Goal: Task Accomplishment & Management: Use online tool/utility

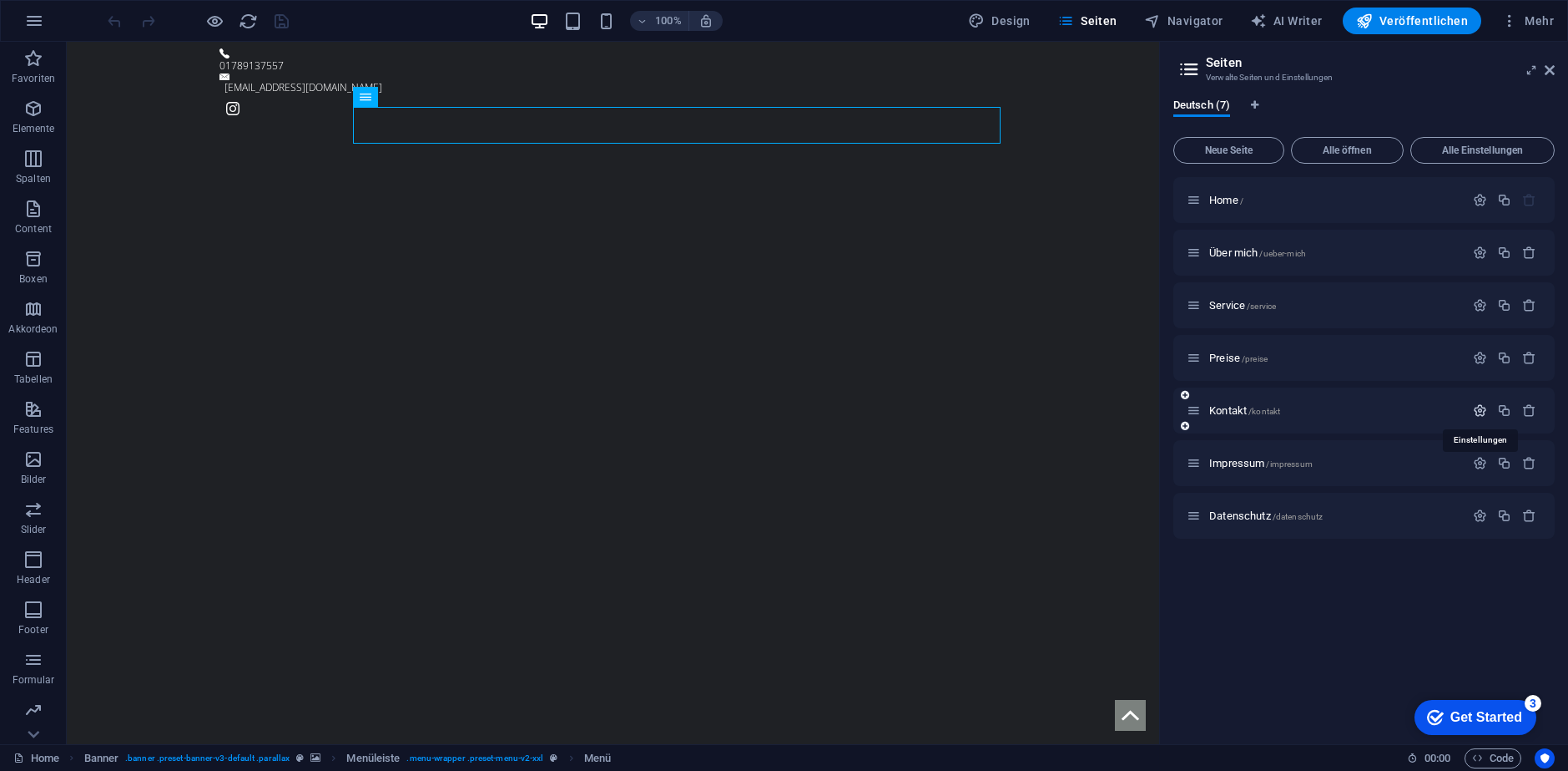
click at [1031, 407] on icon "button" at bounding box center [1480, 410] width 15 height 15
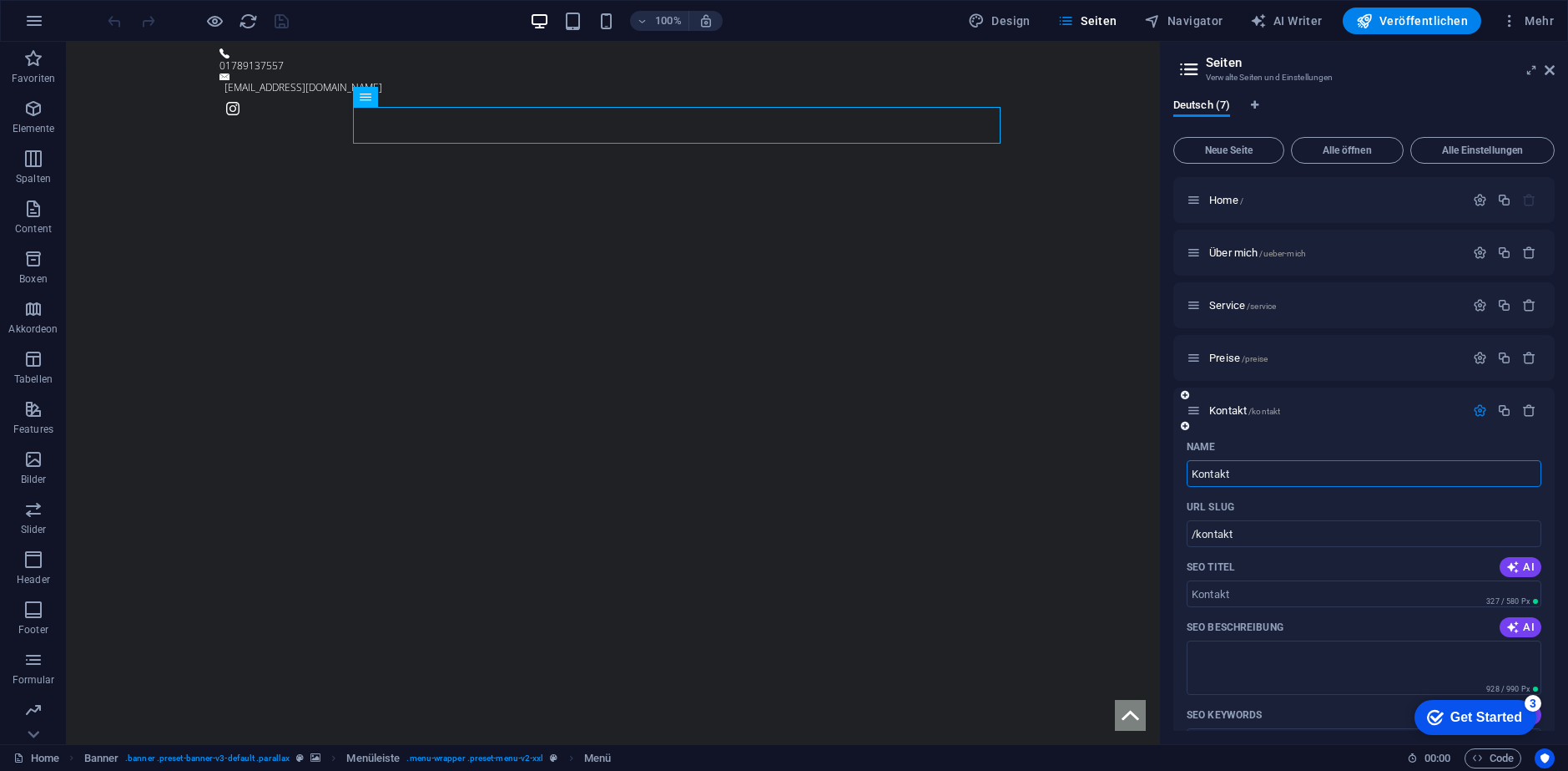
click at [1031, 467] on input "Kontakt" at bounding box center [1364, 473] width 355 height 27
type input "Termin an"
type input "/termin"
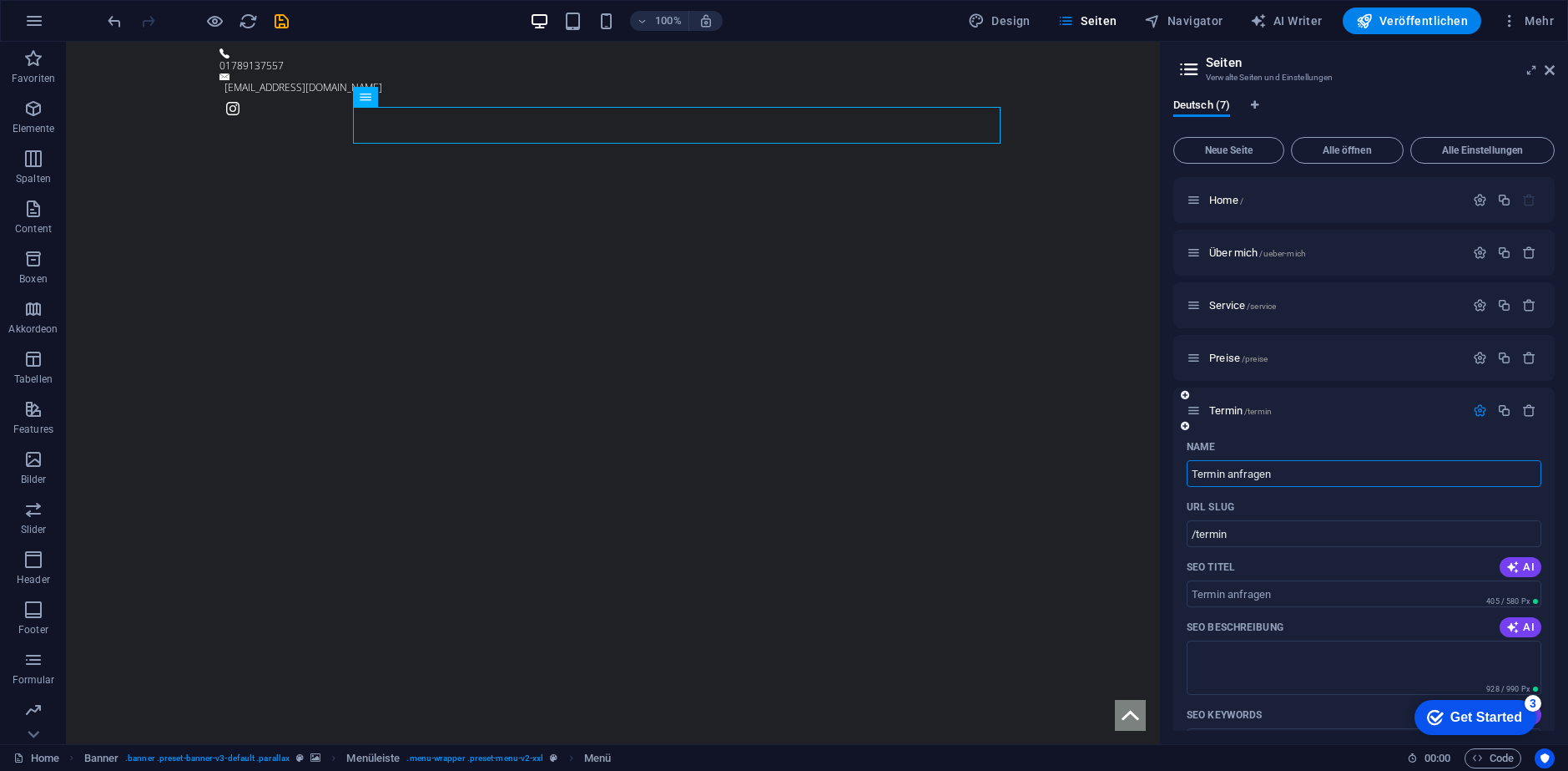
type input "Termin anfragen"
type input "/termin-anfragen"
type input "Termin anfragen"
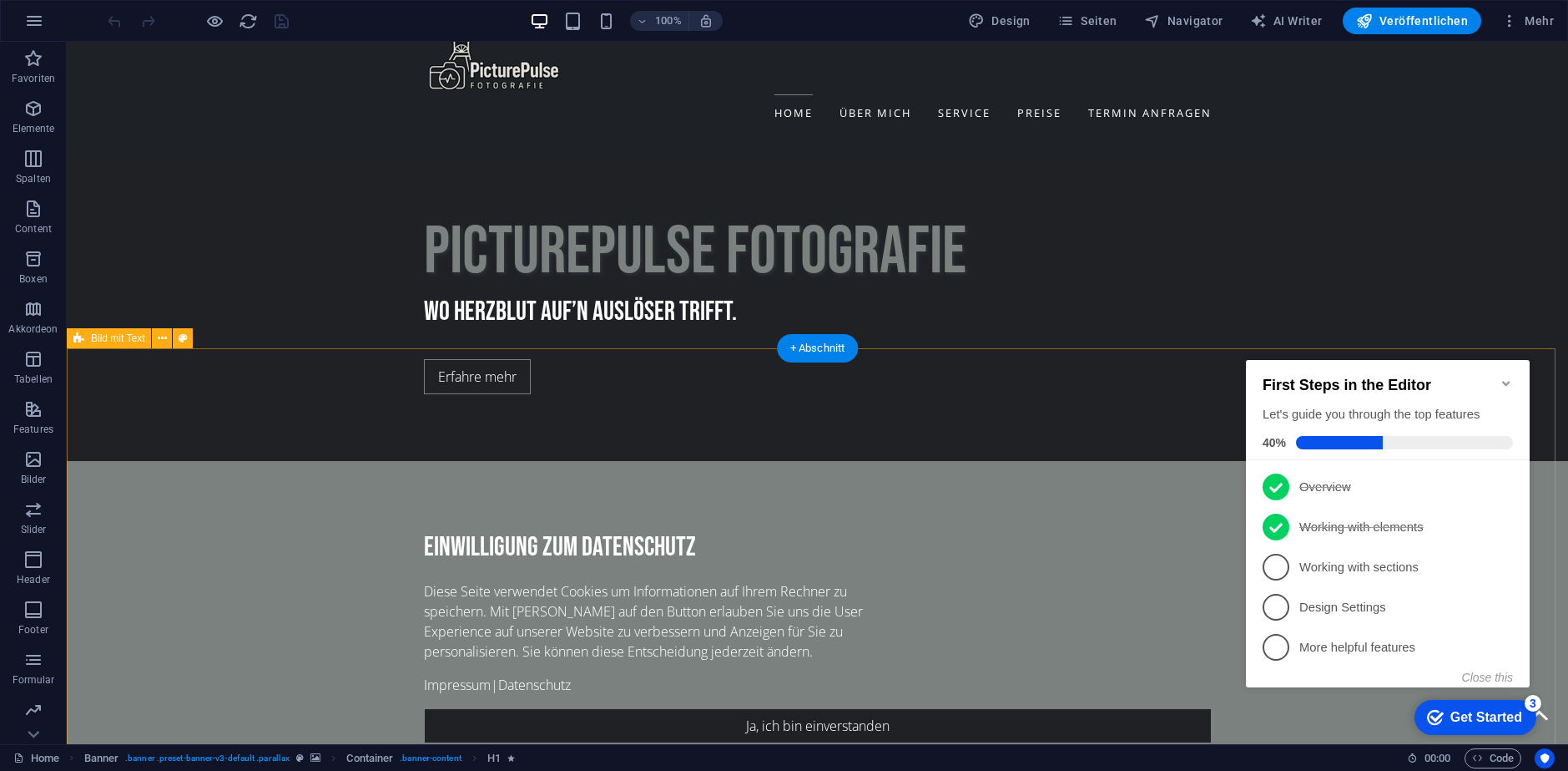
scroll to position [584, 0]
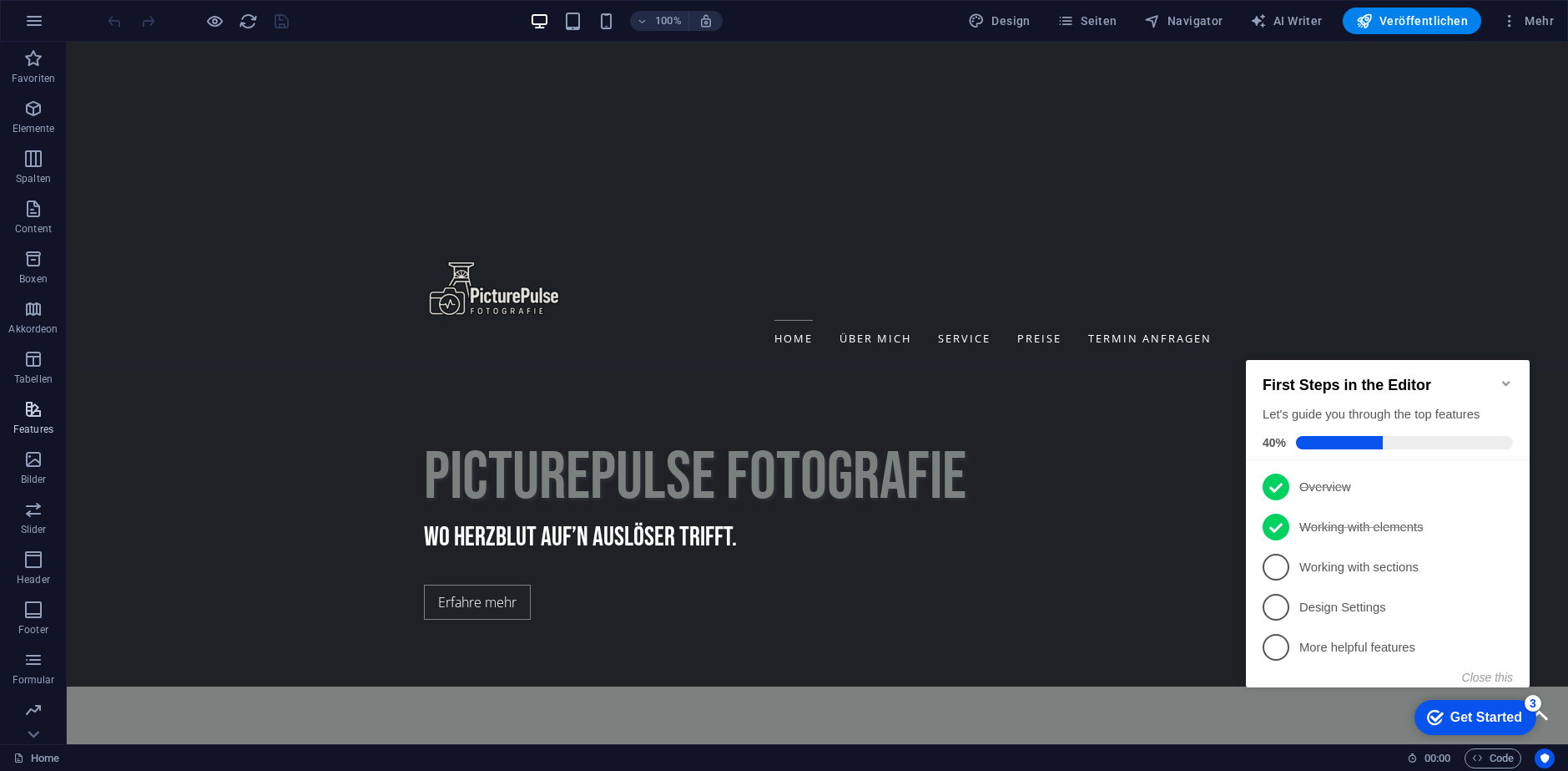
click at [45, 398] on button "Features" at bounding box center [33, 417] width 67 height 50
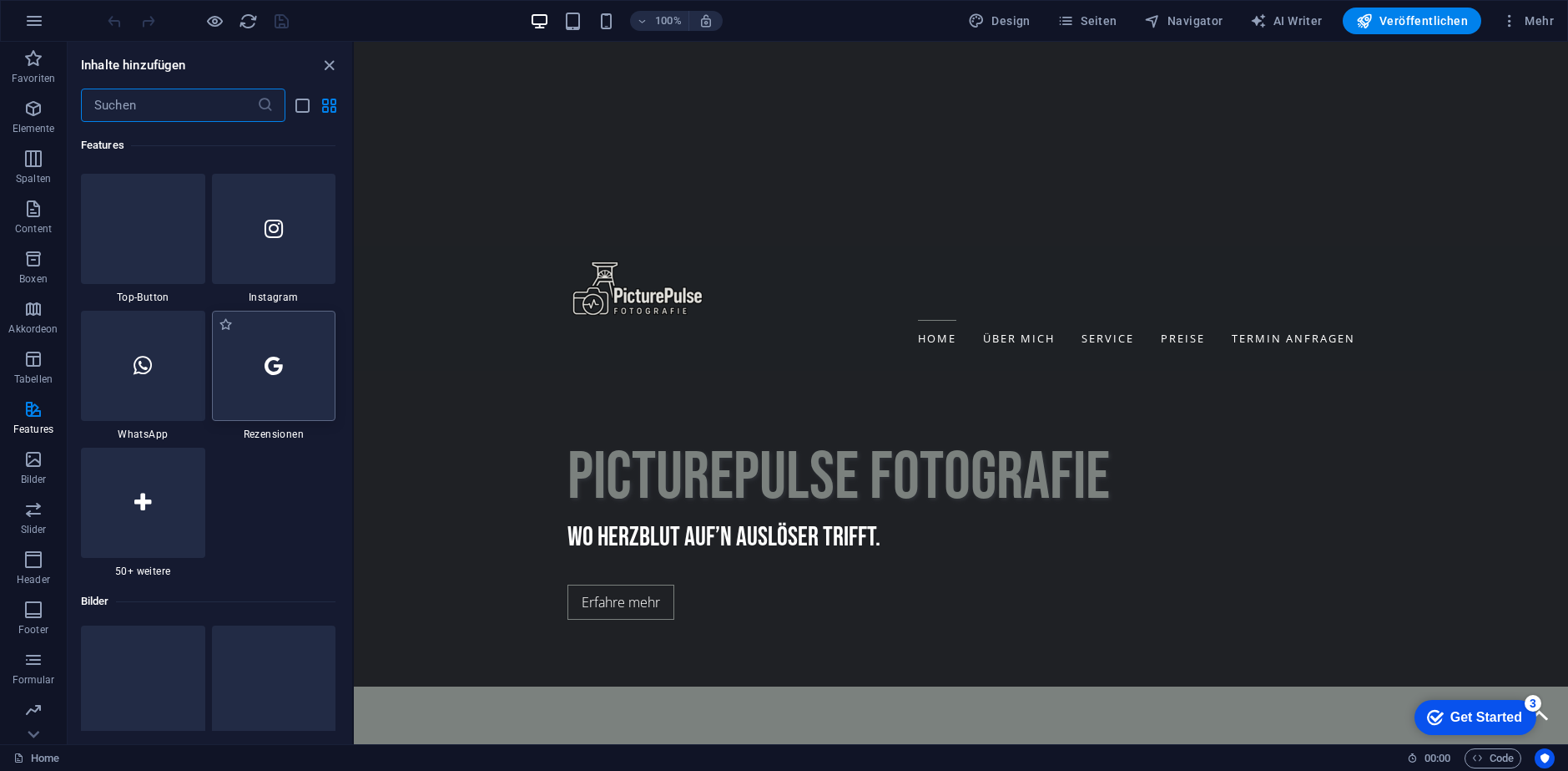
scroll to position [8012, 0]
click at [180, 518] on div at bounding box center [143, 501] width 124 height 111
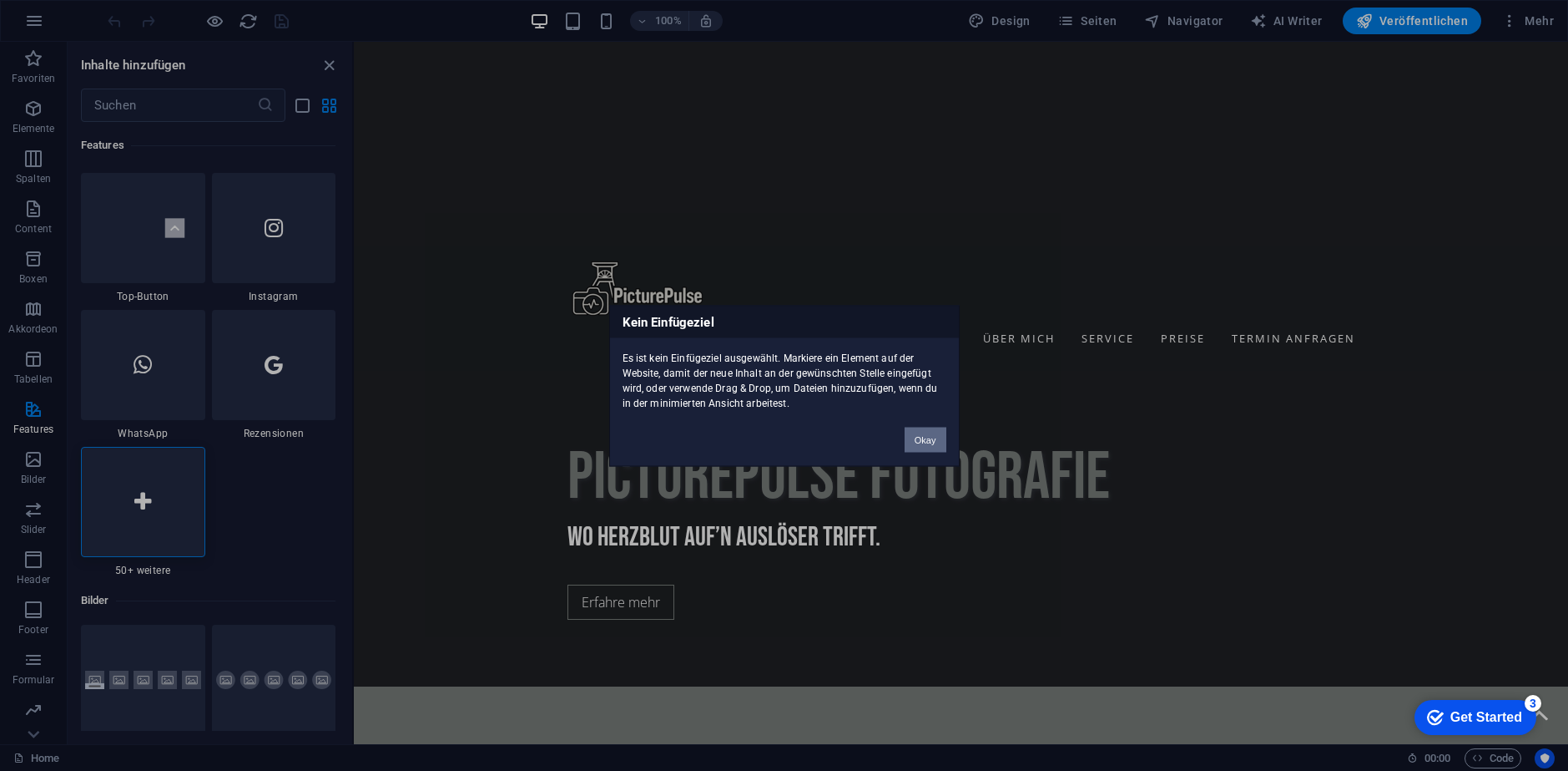
click at [931, 439] on button "Okay" at bounding box center [926, 439] width 42 height 25
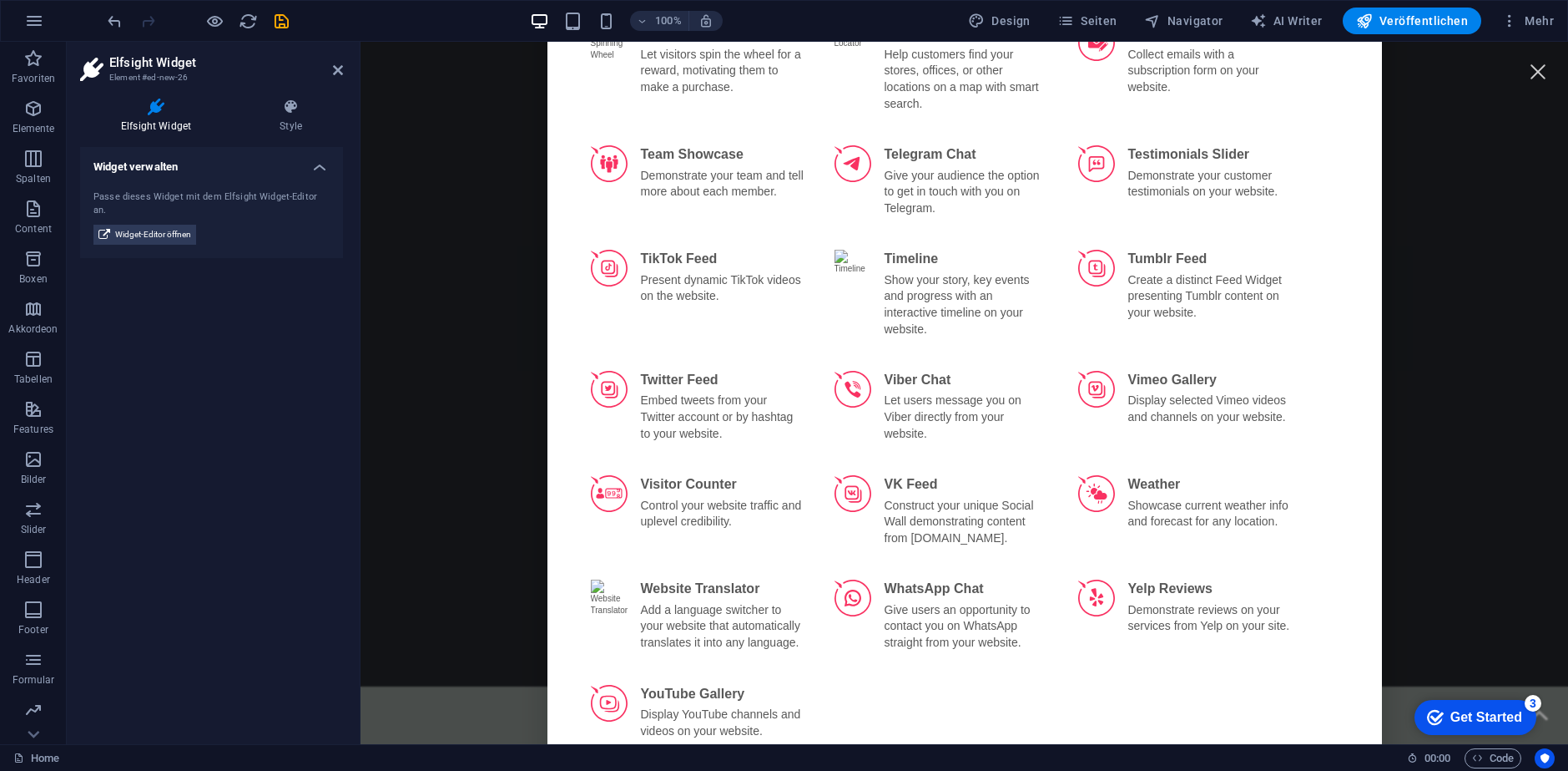
scroll to position [3098, 0]
click at [681, 501] on div at bounding box center [698, 511] width 53 height 20
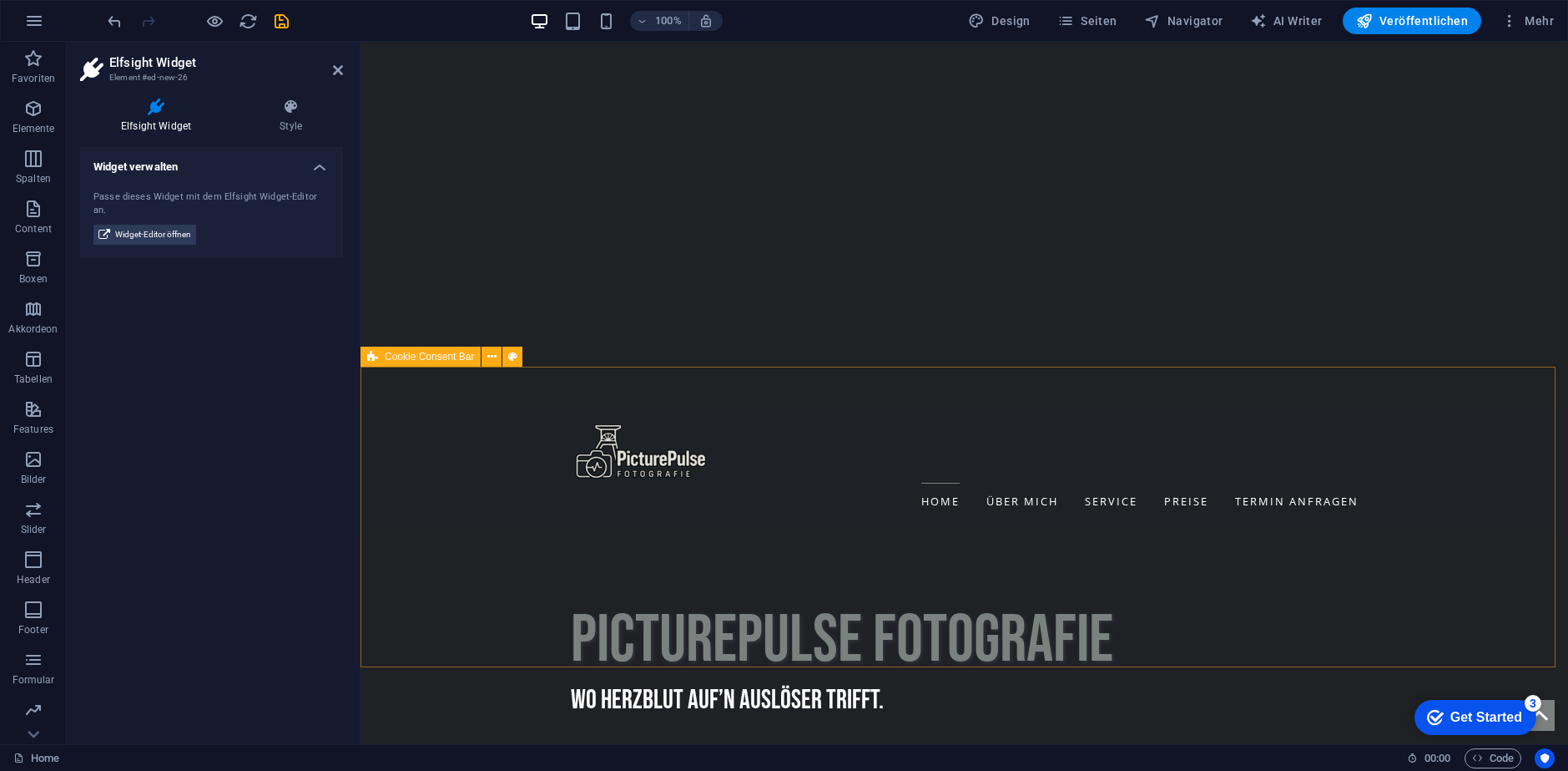
scroll to position [417, 0]
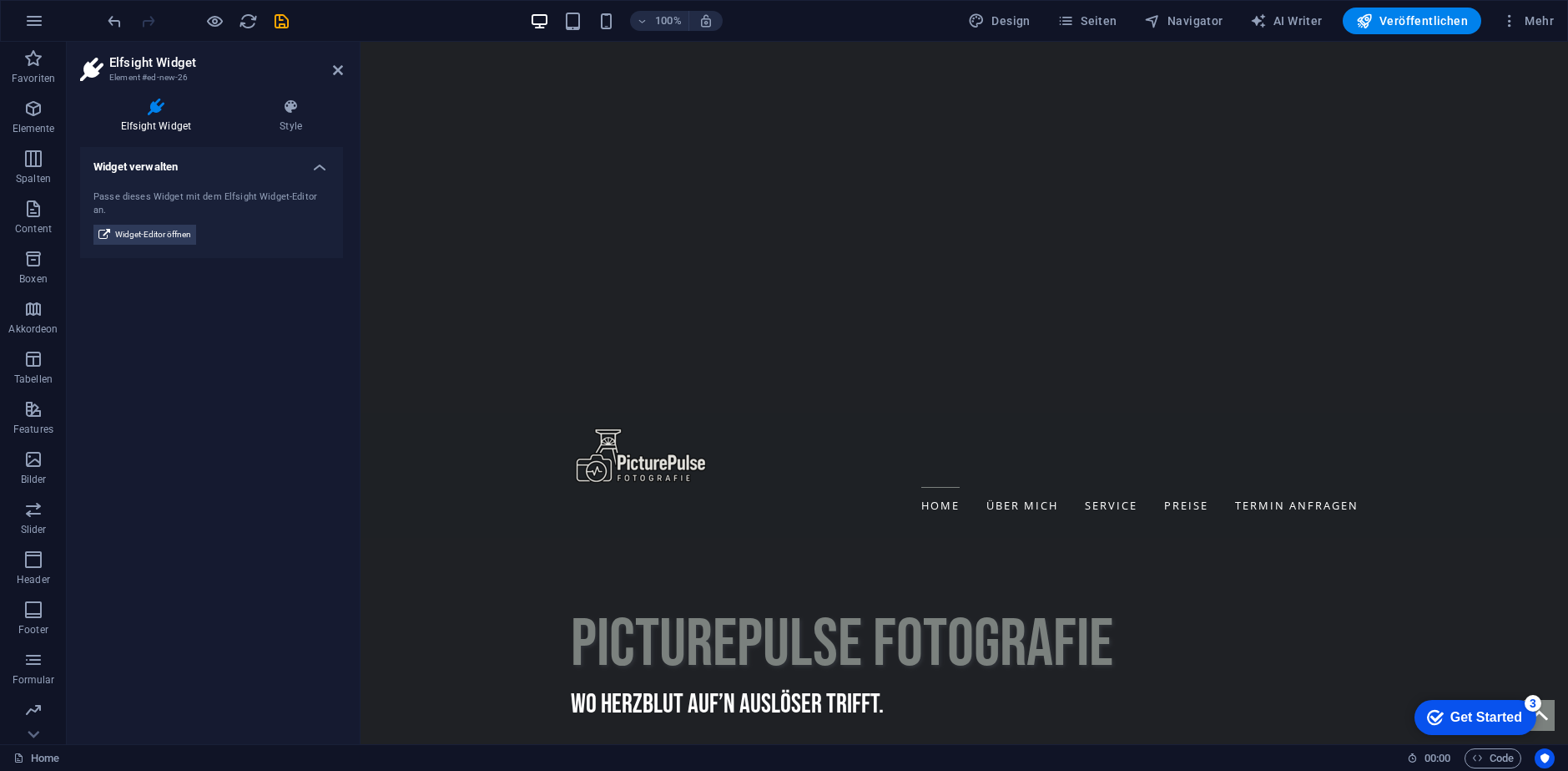
click at [337, 61] on h2 "Elfsight Widget" at bounding box center [226, 63] width 234 height 15
drag, startPoint x: 341, startPoint y: 66, endPoint x: 275, endPoint y: 24, distance: 78.2
click at [342, 66] on icon at bounding box center [338, 70] width 10 height 14
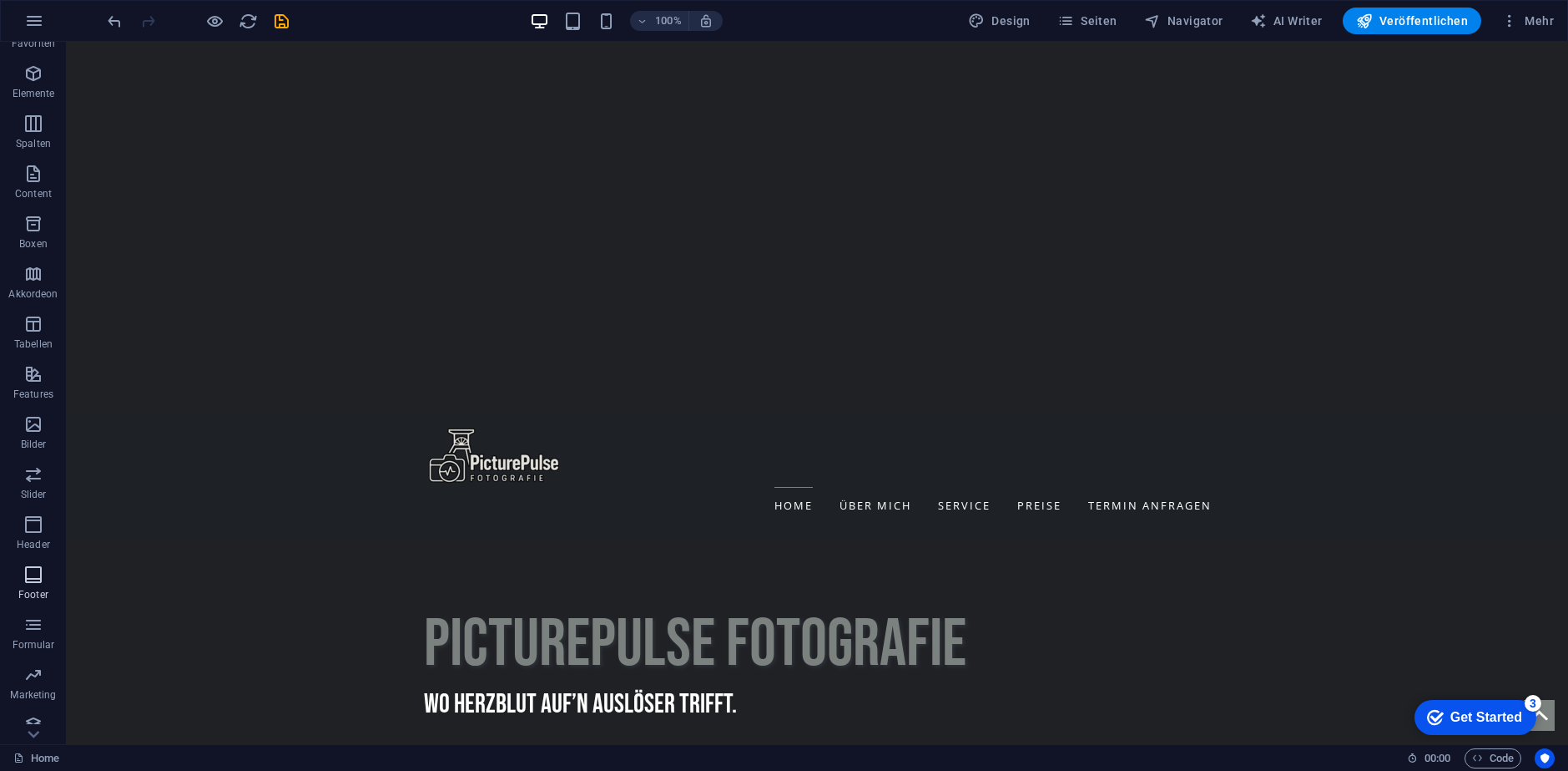
scroll to position [50, 0]
click at [43, 655] on icon "button" at bounding box center [33, 660] width 20 height 20
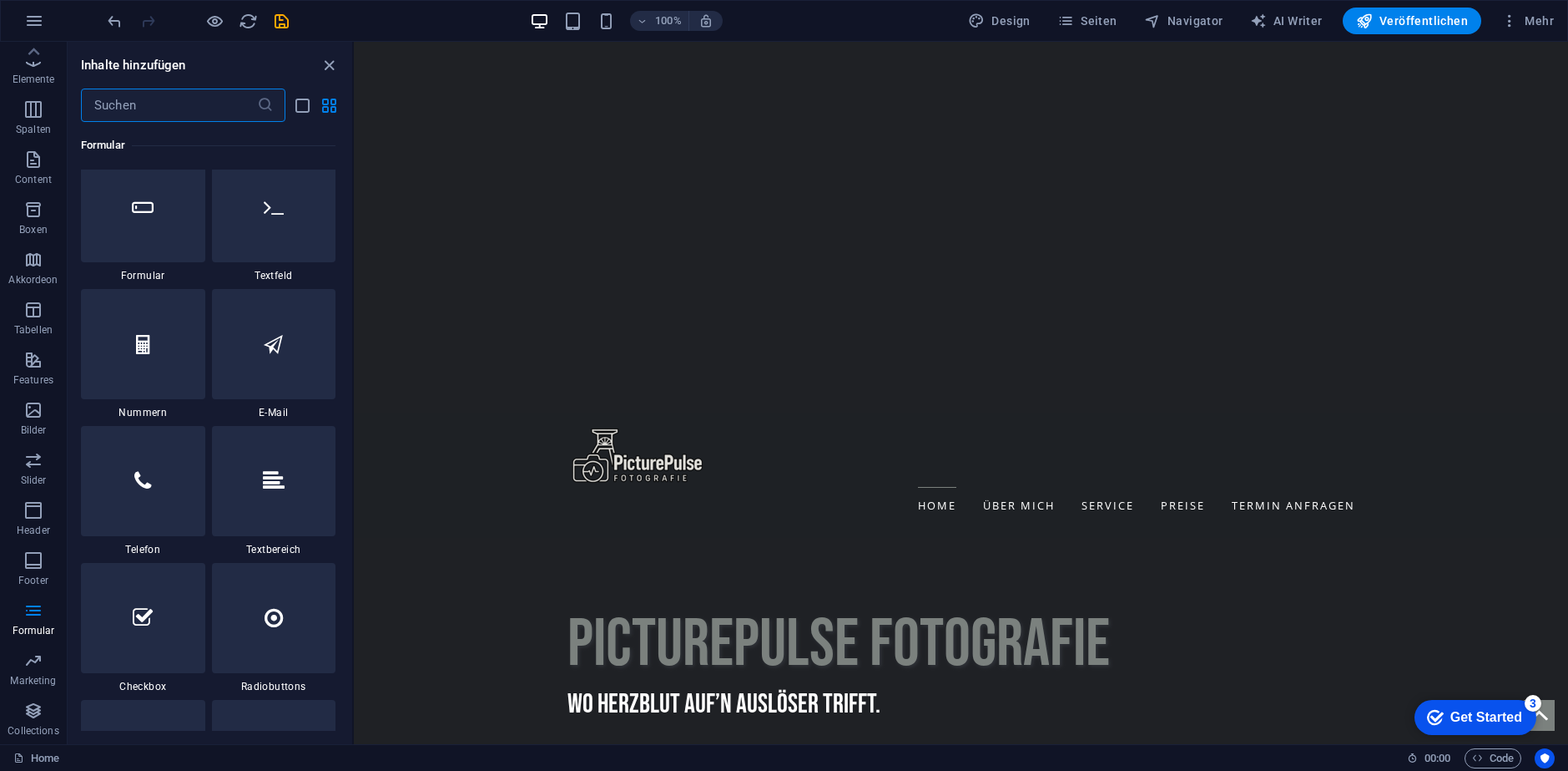
scroll to position [12598, 0]
